Goal: Find specific page/section: Find specific page/section

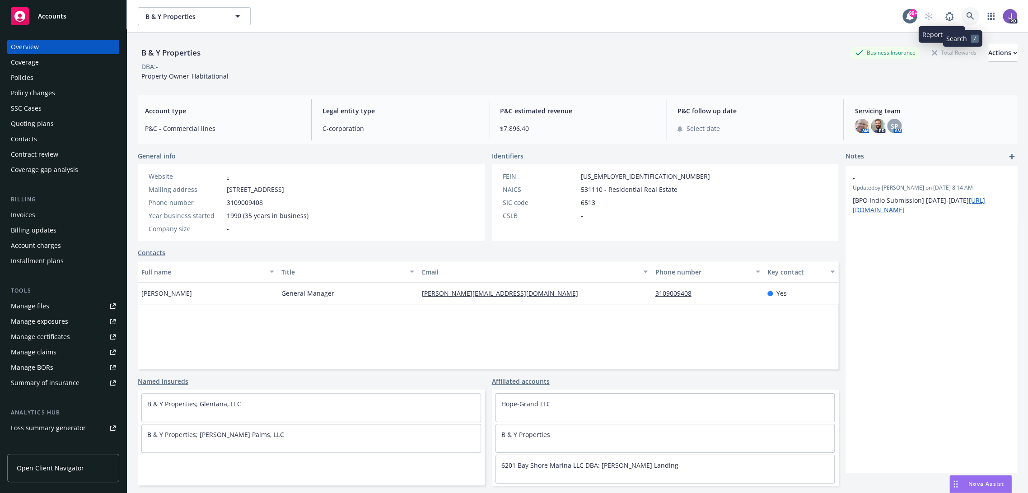
click at [966, 18] on icon at bounding box center [970, 16] width 8 height 8
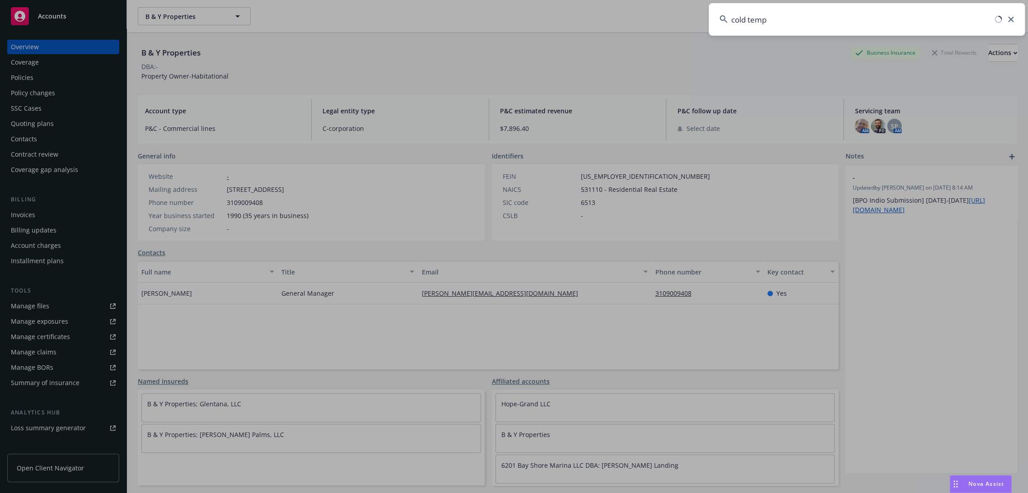
type input "cold temp"
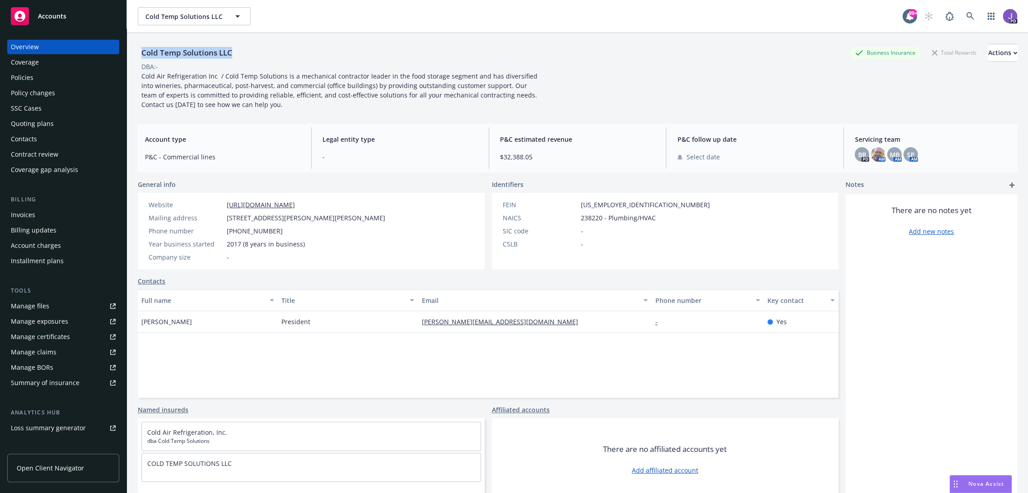
drag, startPoint x: 141, startPoint y: 53, endPoint x: 231, endPoint y: 56, distance: 90.9
click at [231, 56] on div "Cold Temp Solutions LLC" at bounding box center [187, 53] width 98 height 12
copy div "Cold Temp Solutions LLC"
click at [651, 84] on div "Cold Temp Solutions LLC Business Insurance Total Rewards Actions DBA: - Cold Ai…" at bounding box center [578, 77] width 880 height 66
click at [961, 14] on link at bounding box center [970, 16] width 18 height 18
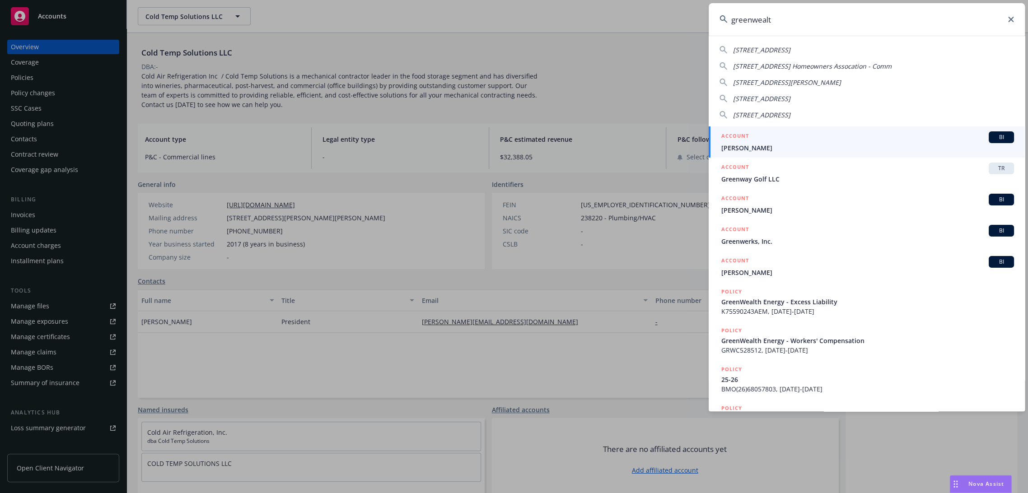
type input "greenwealth"
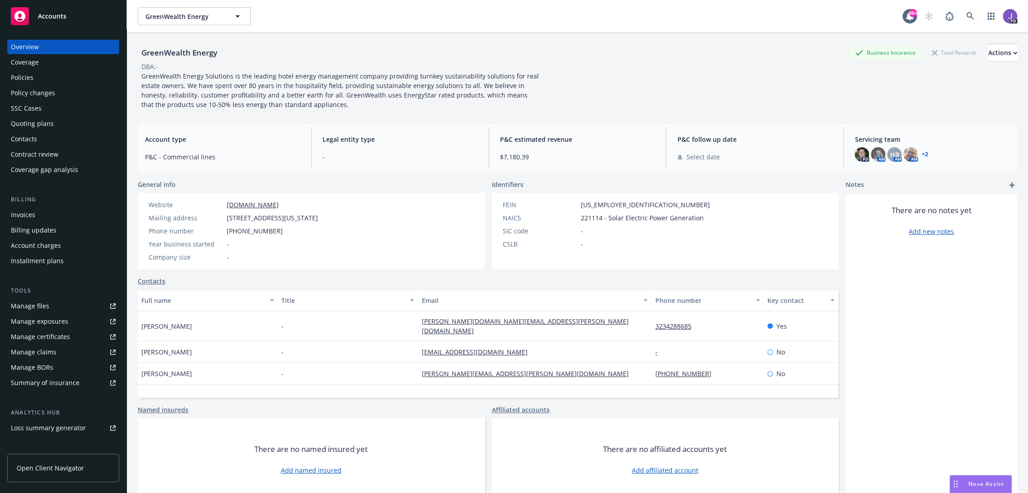
click at [52, 75] on div "Policies" at bounding box center [63, 77] width 105 height 14
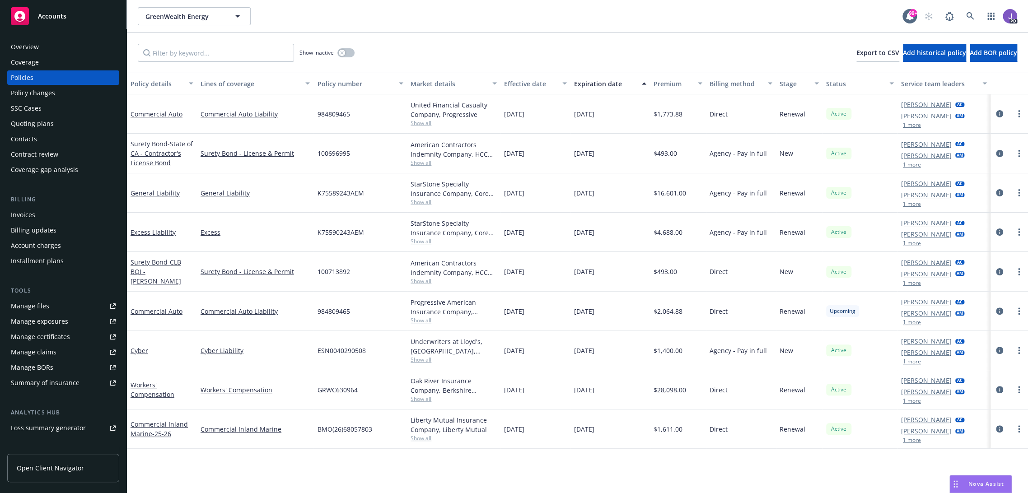
click at [411, 203] on span "Show all" at bounding box center [454, 202] width 86 height 8
click at [292, 235] on link "Excess" at bounding box center [255, 232] width 109 height 9
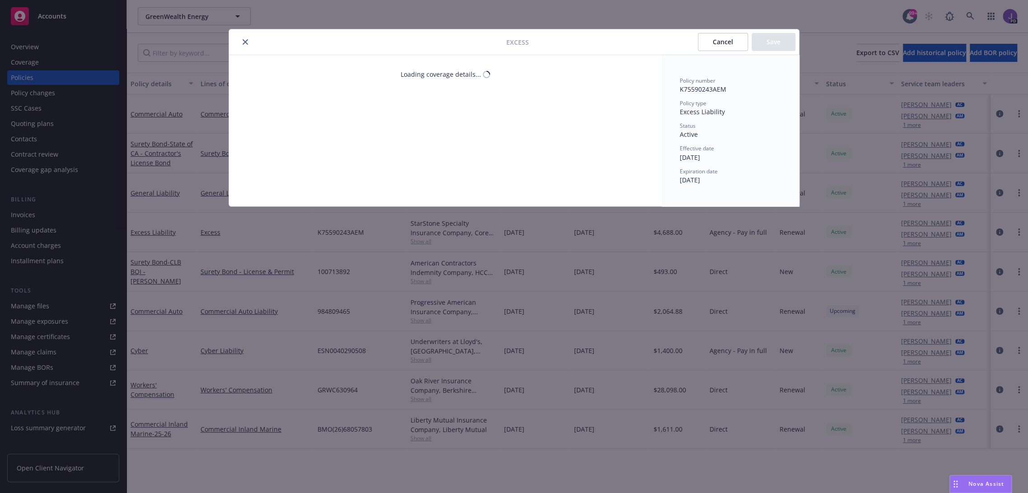
type textarea "x"
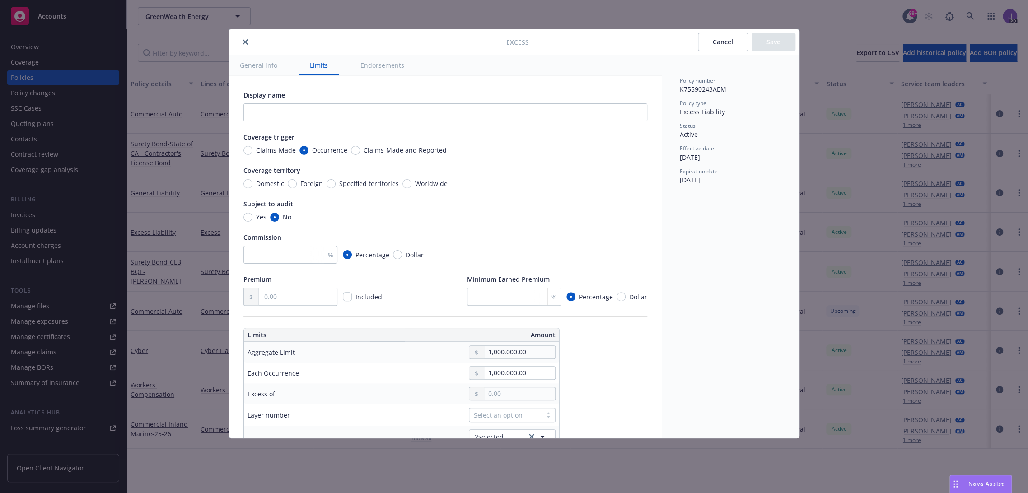
click at [246, 41] on icon "close" at bounding box center [245, 41] width 5 height 5
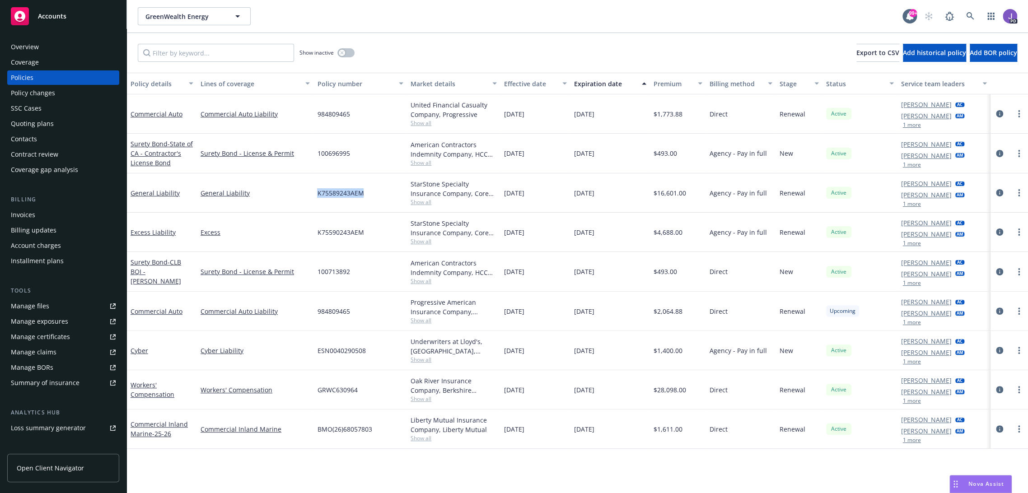
drag, startPoint x: 369, startPoint y: 195, endPoint x: 315, endPoint y: 191, distance: 53.5
click at [315, 191] on div "K75589243AEM" at bounding box center [361, 192] width 94 height 39
copy span "K75589243AEM"
click at [415, 397] on span "Show all" at bounding box center [454, 399] width 86 height 8
click at [349, 462] on div "Policy details Lines of coverage Policy number Market details Effective date Ex…" at bounding box center [577, 283] width 901 height 421
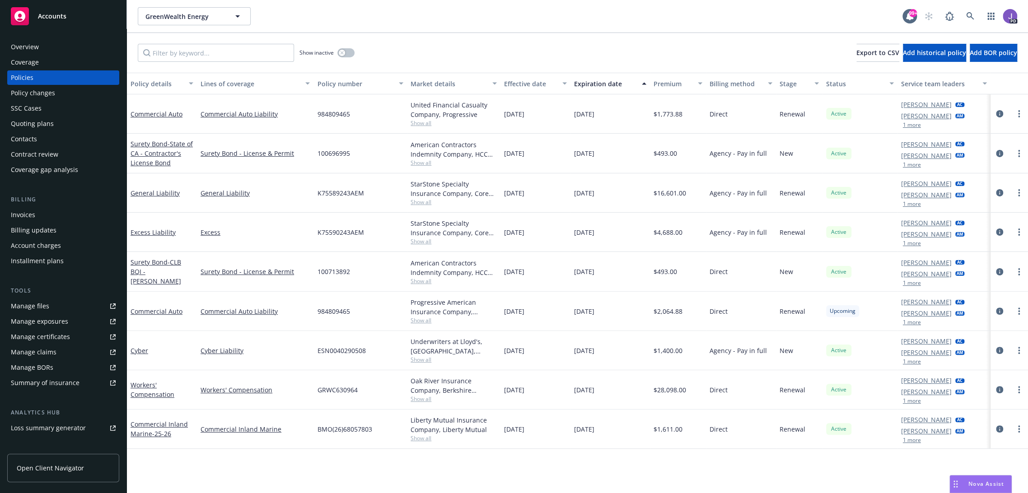
click at [332, 387] on span "GRWC630964" at bounding box center [337, 389] width 40 height 9
copy span "GRWC630964"
click at [329, 387] on span "GRWC630964" at bounding box center [337, 389] width 40 height 9
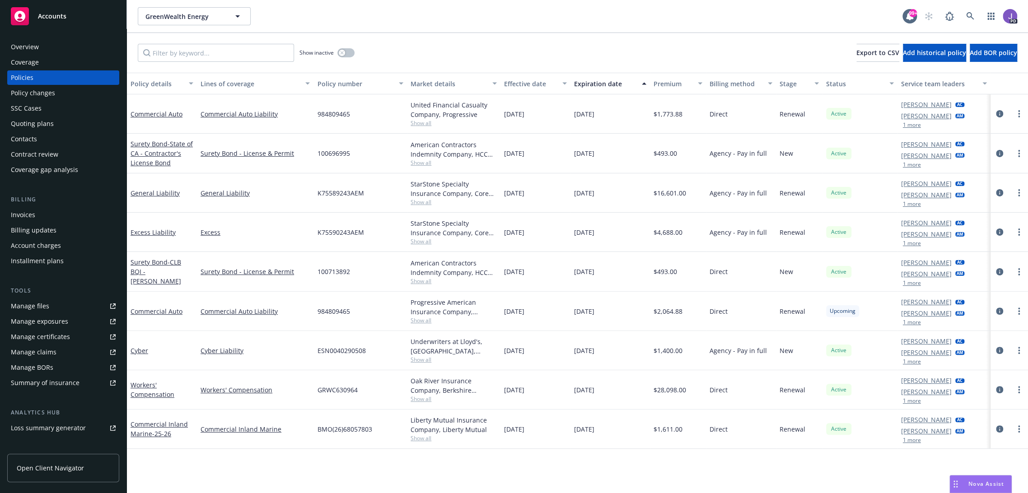
click at [513, 43] on div "Show inactive Export to CSV Add historical policy Add BOR policy" at bounding box center [577, 53] width 901 height 40
click at [343, 393] on span "GRWC630964" at bounding box center [337, 389] width 40 height 9
copy span "GRWC630964"
click at [58, 46] on div "Overview" at bounding box center [63, 47] width 105 height 14
